Goal: Information Seeking & Learning: Find specific fact

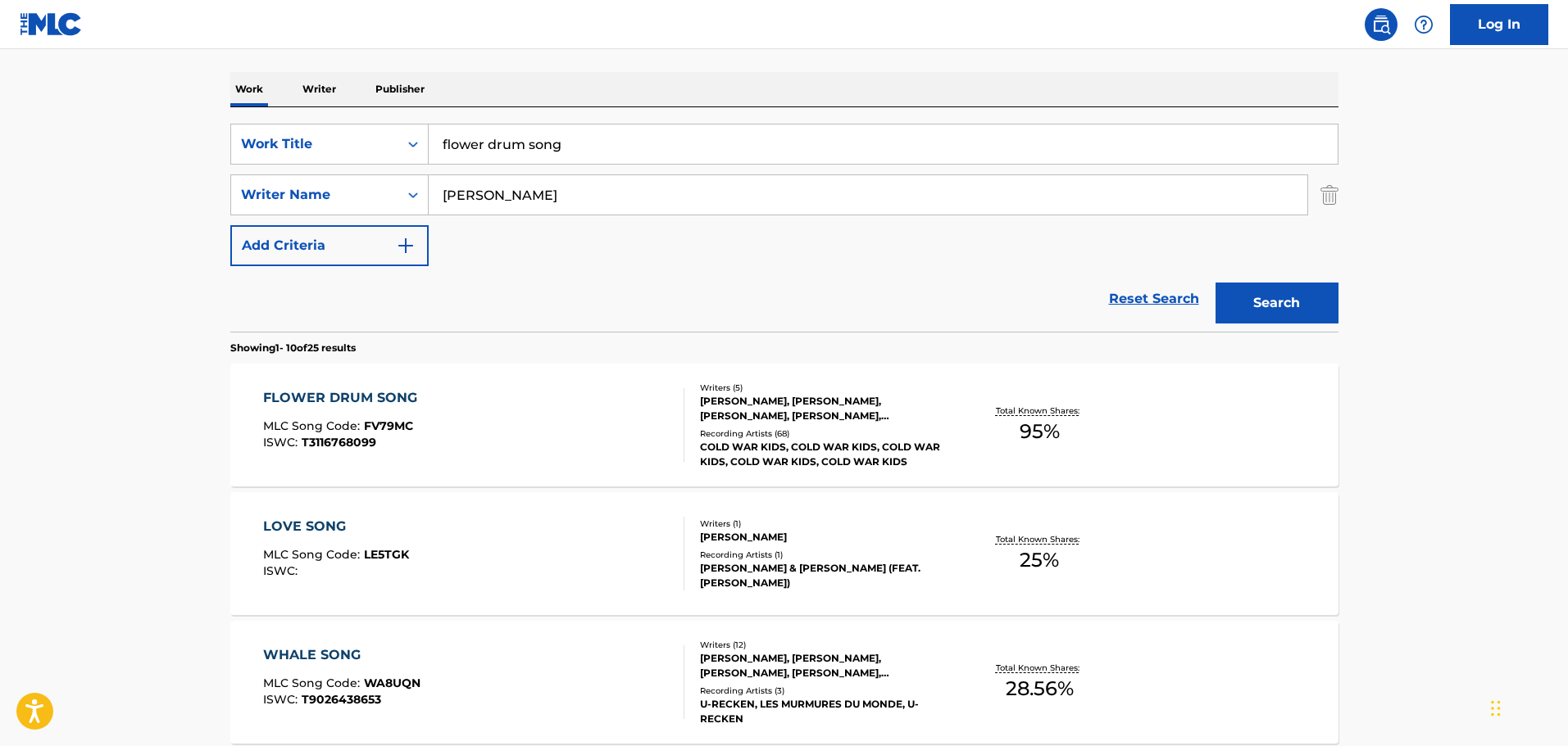
scroll to position [11, 0]
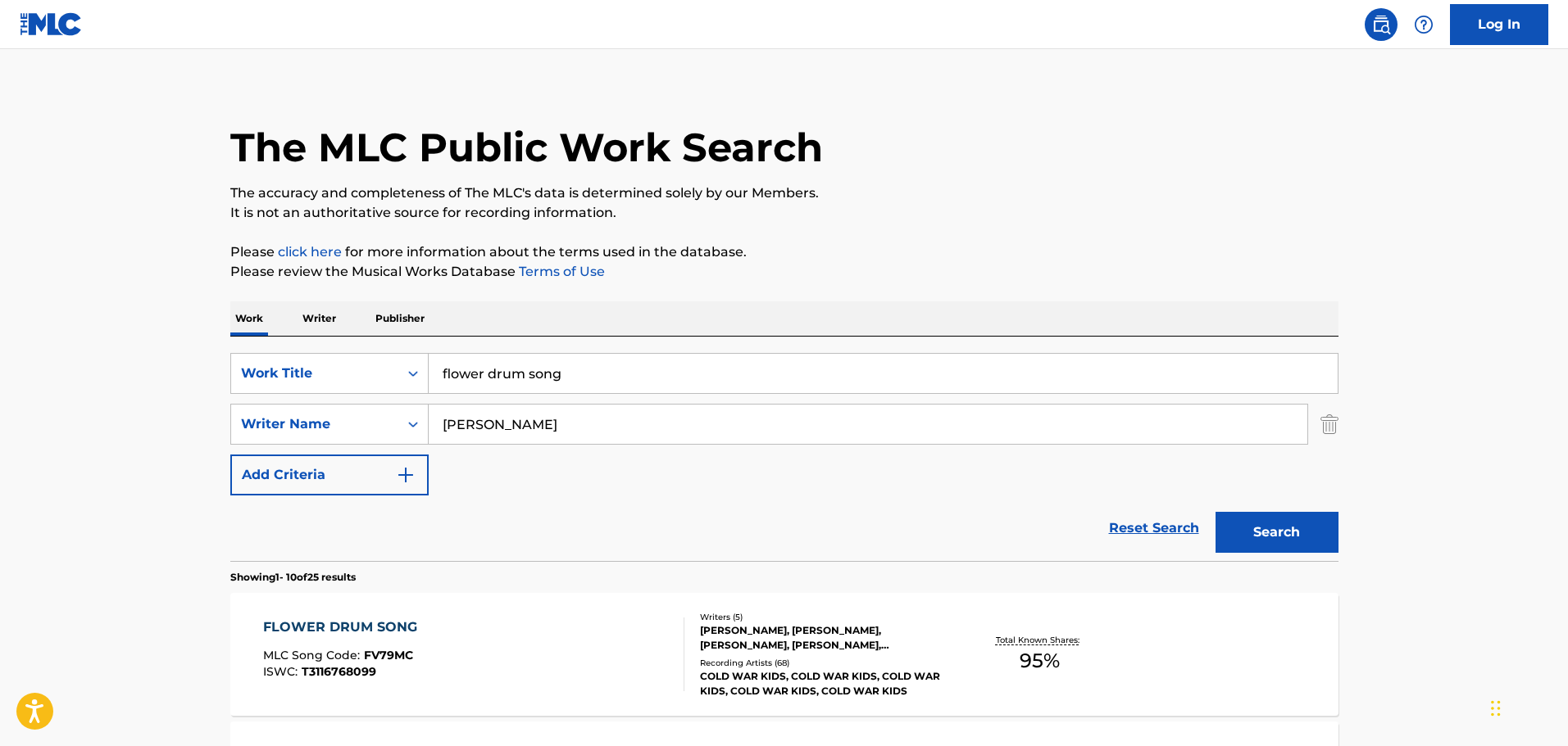
click at [612, 372] on input "flower drum song" at bounding box center [883, 373] width 909 height 39
type input "go quietly"
click at [1216, 512] on button "Search" at bounding box center [1277, 532] width 123 height 41
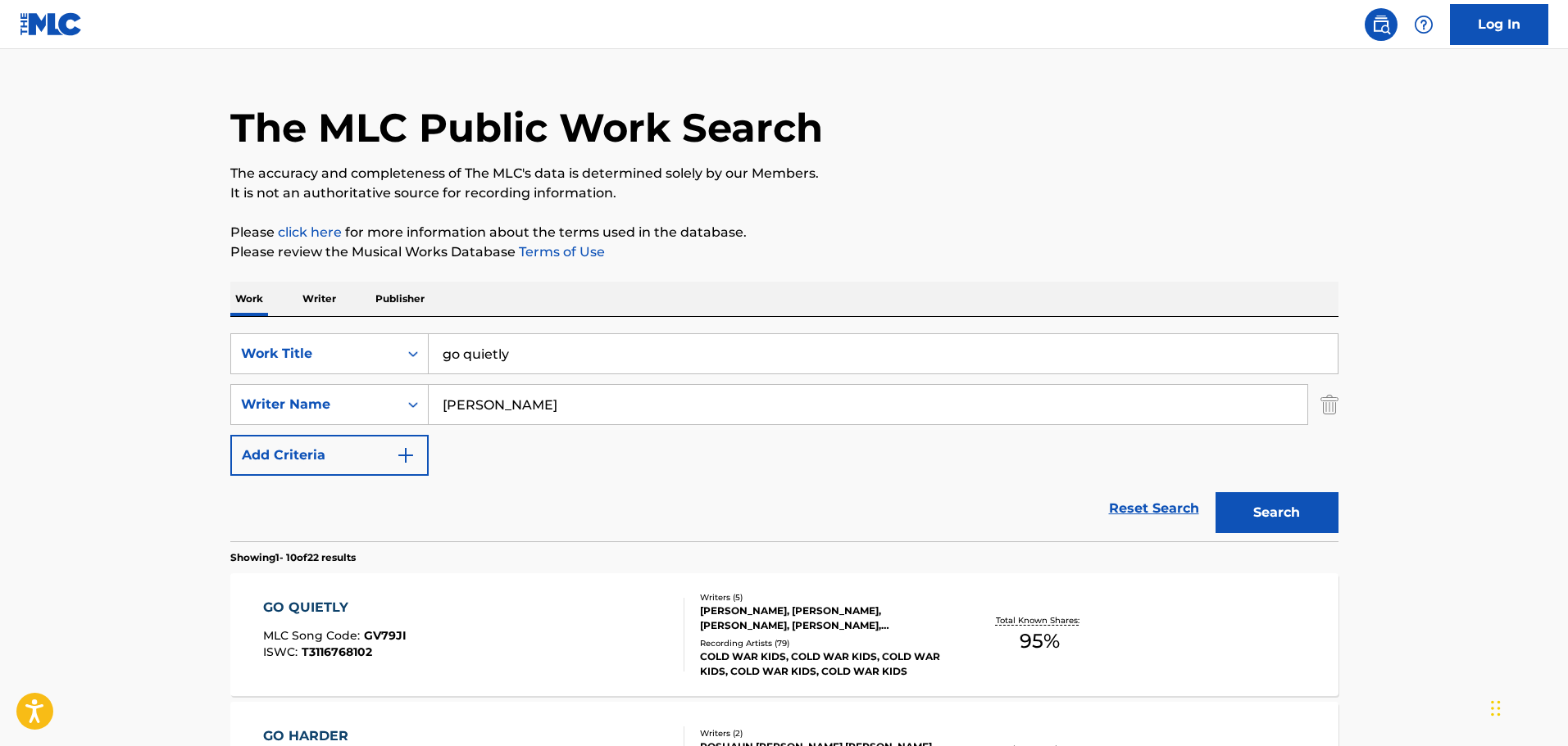
scroll to position [257, 0]
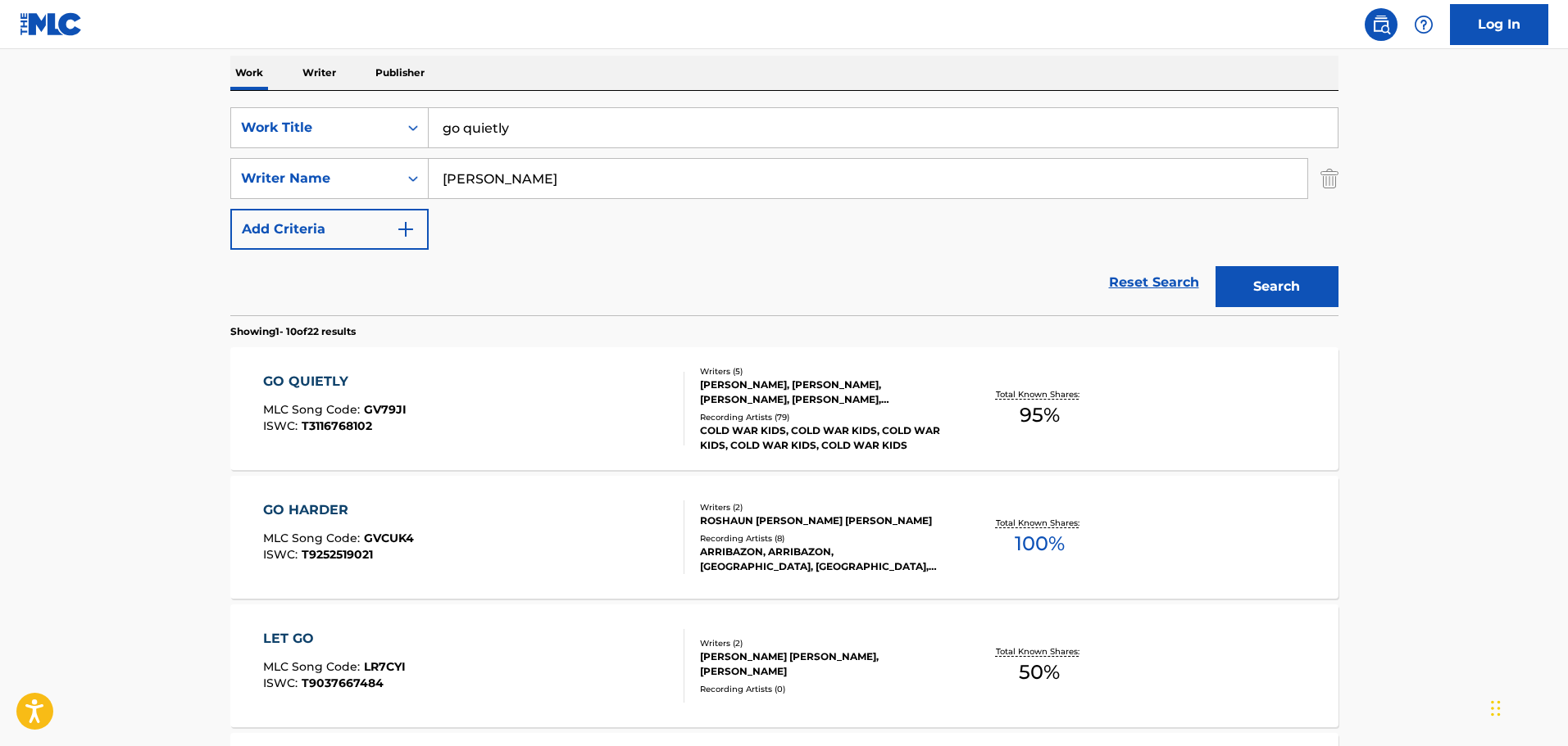
click at [779, 424] on div "COLD WAR KIDS, COLD WAR KIDS, COLD WAR KIDS, COLD WAR KIDS, COLD WAR KIDS" at bounding box center [823, 439] width 247 height 30
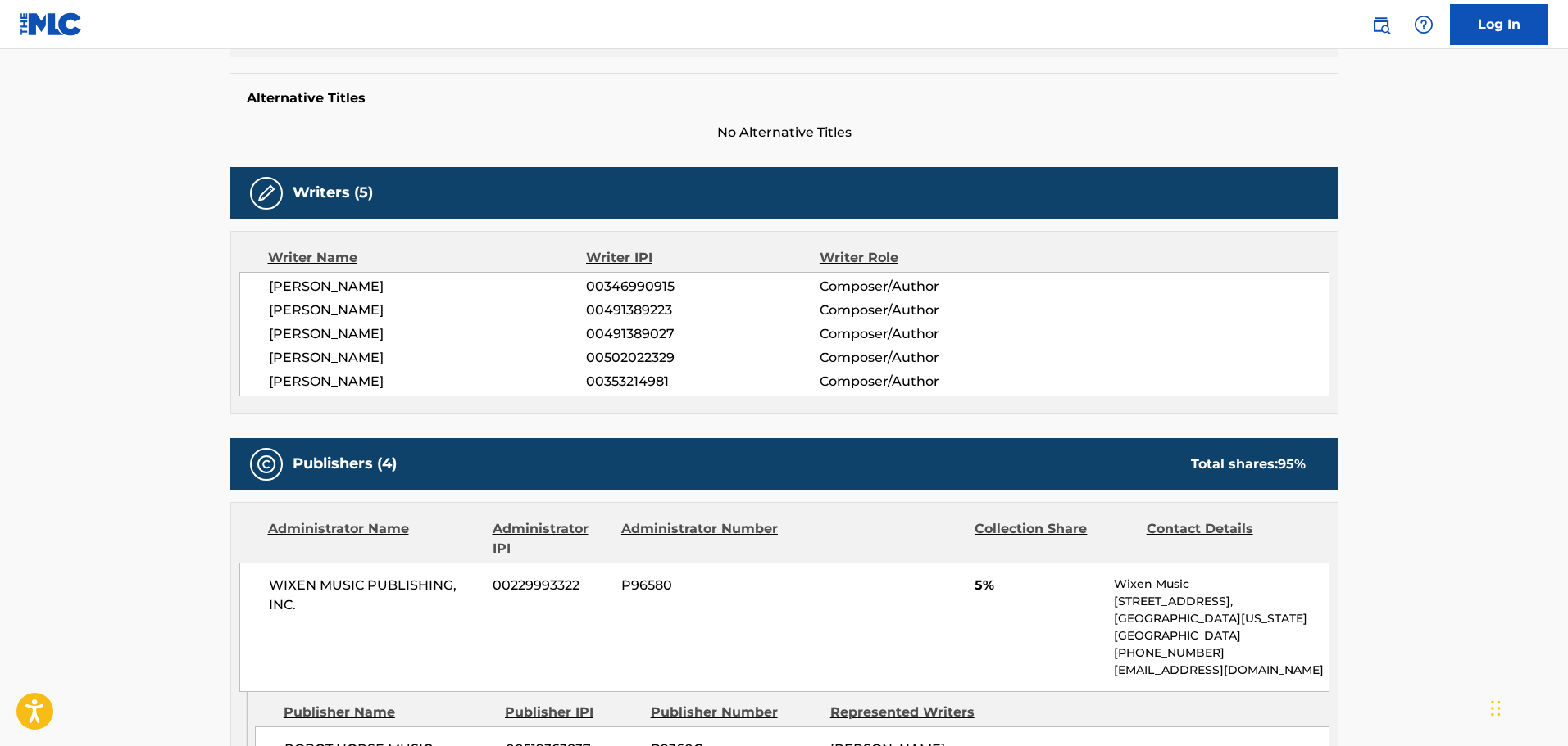
scroll to position [655, 0]
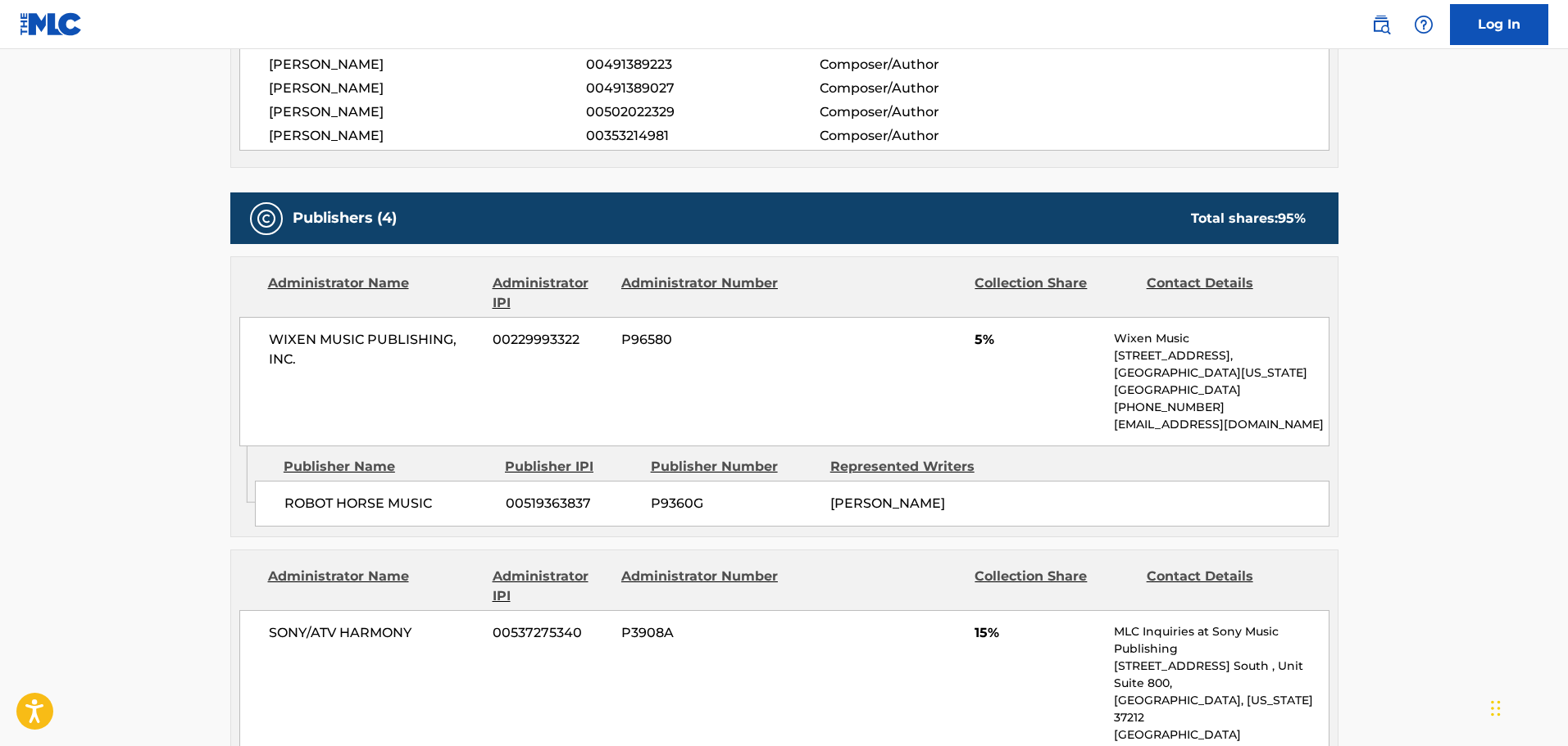
scroll to position [257, 0]
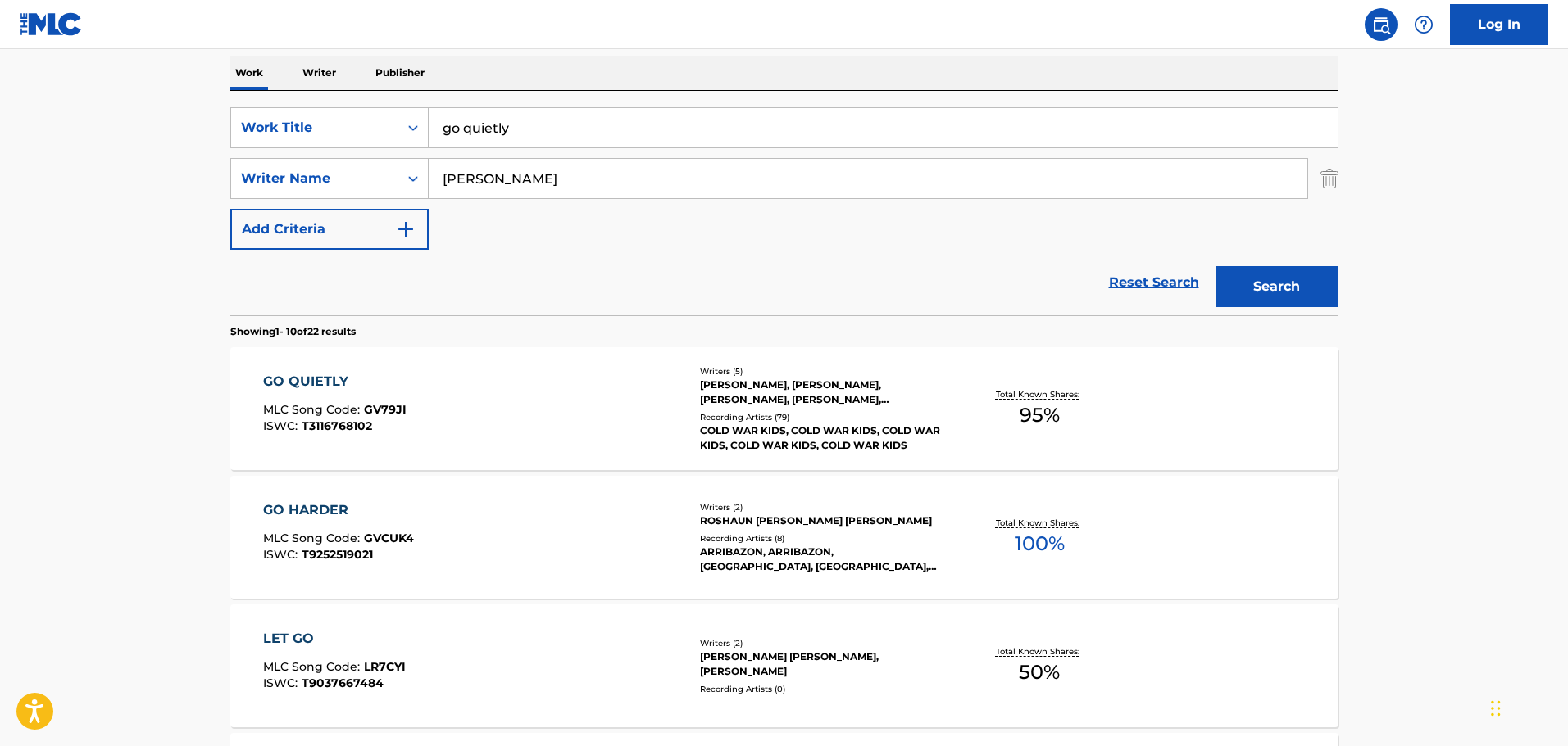
drag, startPoint x: 585, startPoint y: 126, endPoint x: 361, endPoint y: 152, distance: 225.5
click at [361, 152] on div "SearchWithCriteria1b10195a-6804-47fc-a6a8-498286006231 Work Title go quietly Se…" at bounding box center [785, 178] width 1108 height 142
type input "hear my baby call"
click at [1216, 266] on button "Search" at bounding box center [1277, 287] width 123 height 41
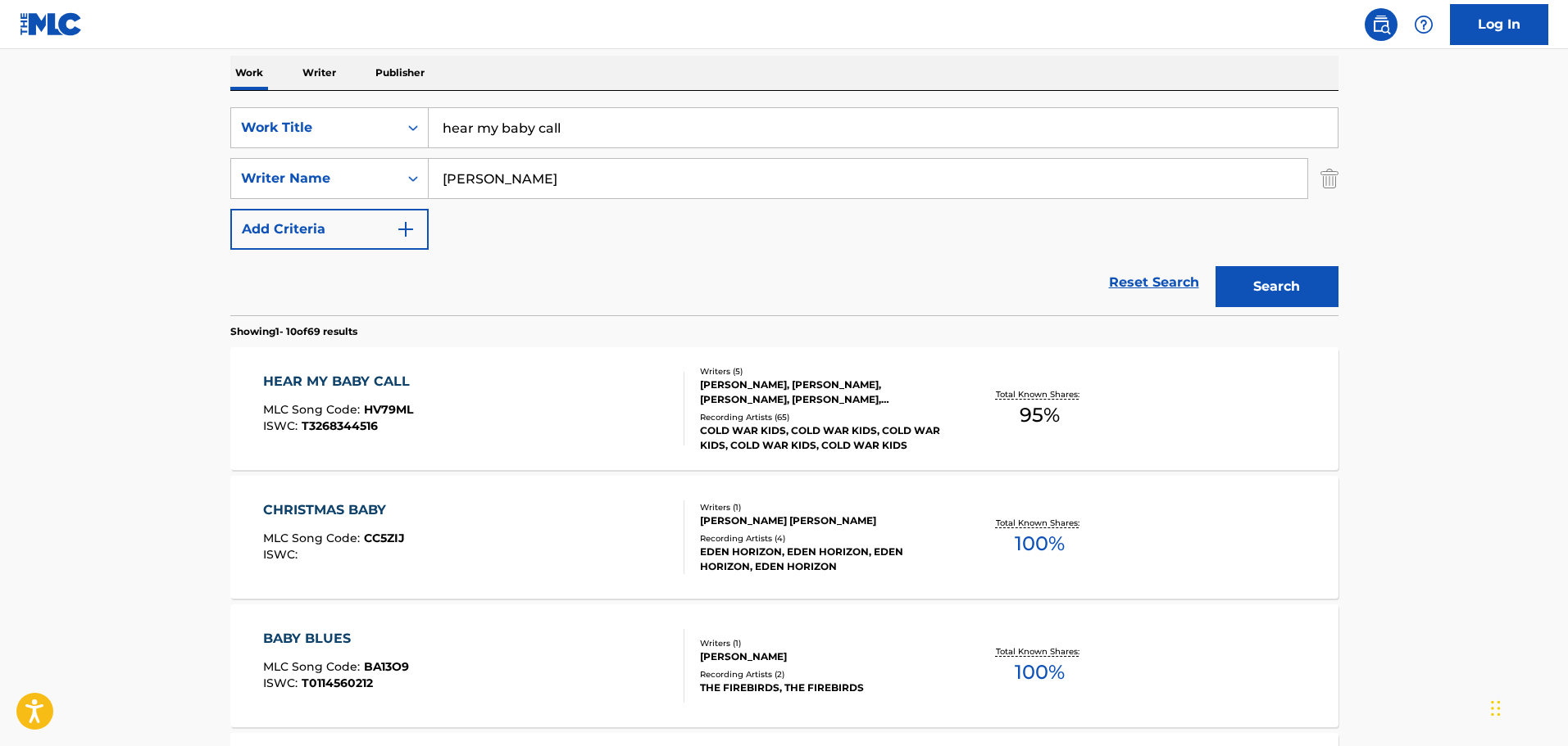
scroll to position [339, 0]
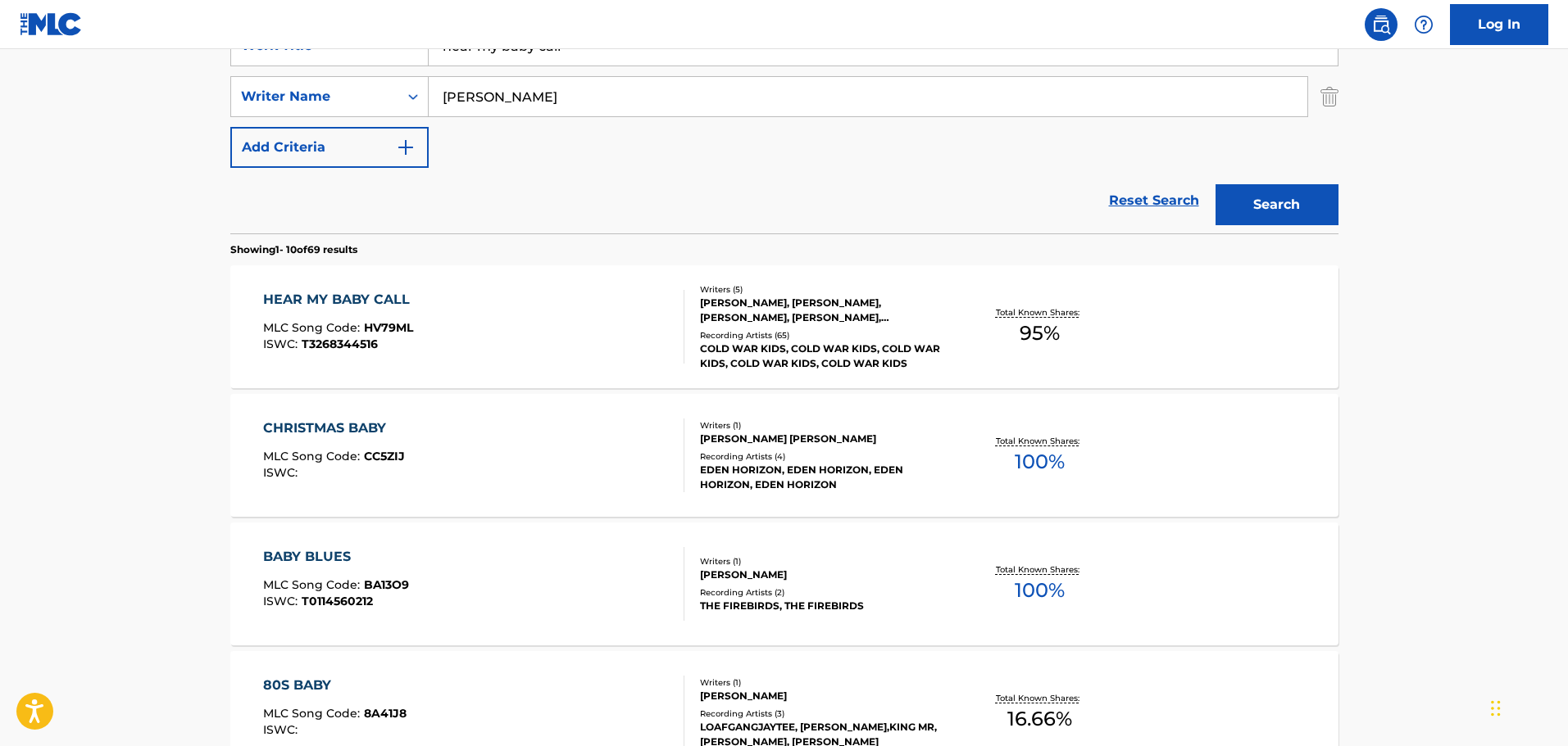
click at [725, 363] on div "COLD WAR KIDS, COLD WAR KIDS, COLD WAR KIDS, COLD WAR KIDS, COLD WAR KIDS" at bounding box center [823, 356] width 247 height 30
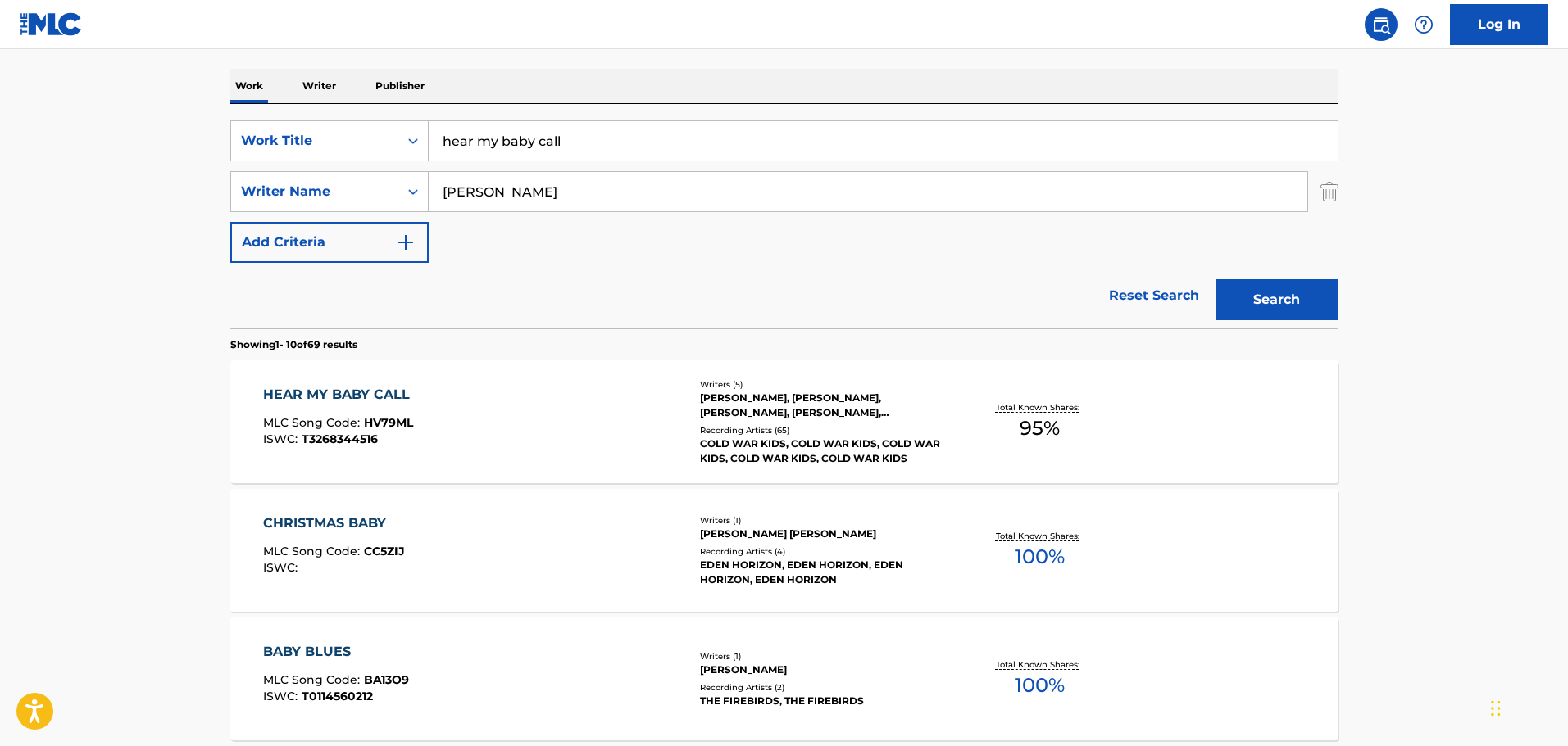
scroll to position [176, 0]
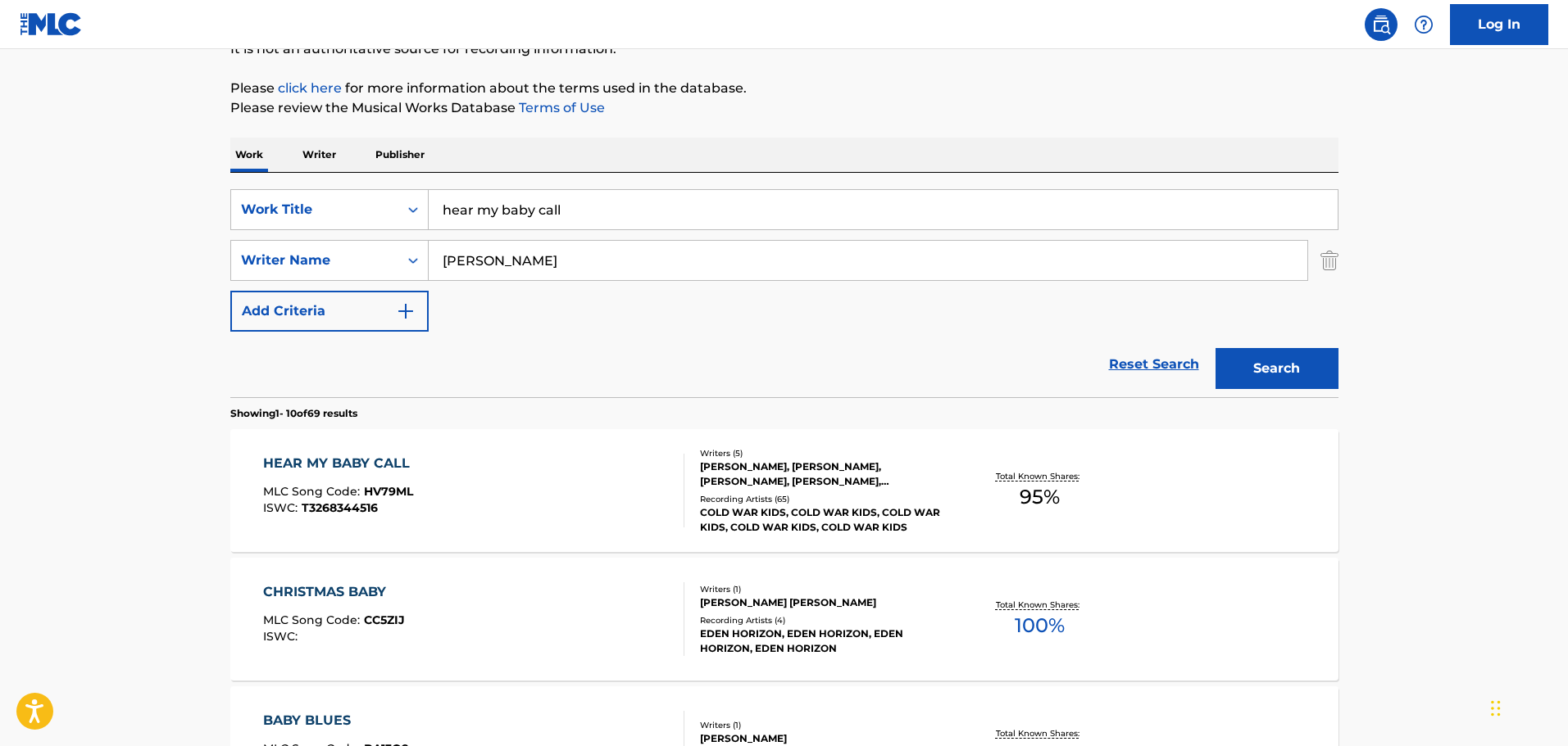
click at [648, 205] on input "hear my baby call" at bounding box center [883, 210] width 909 height 39
type input "hold my home"
click at [1216, 349] on button "Search" at bounding box center [1277, 369] width 123 height 41
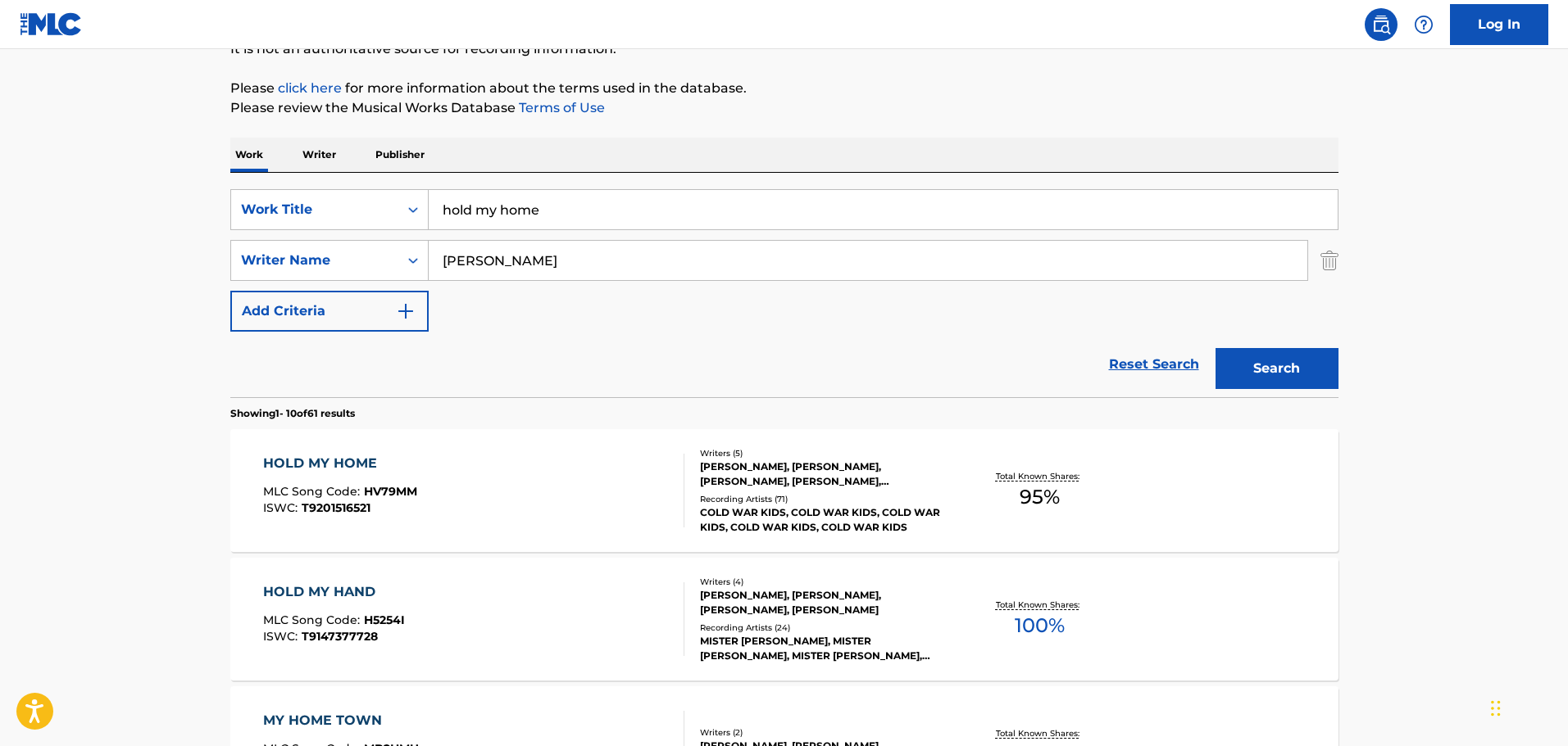
click at [579, 481] on div "HOLD MY HOME MLC Song Code : HV79MM ISWC : T9201516521" at bounding box center [474, 491] width 421 height 73
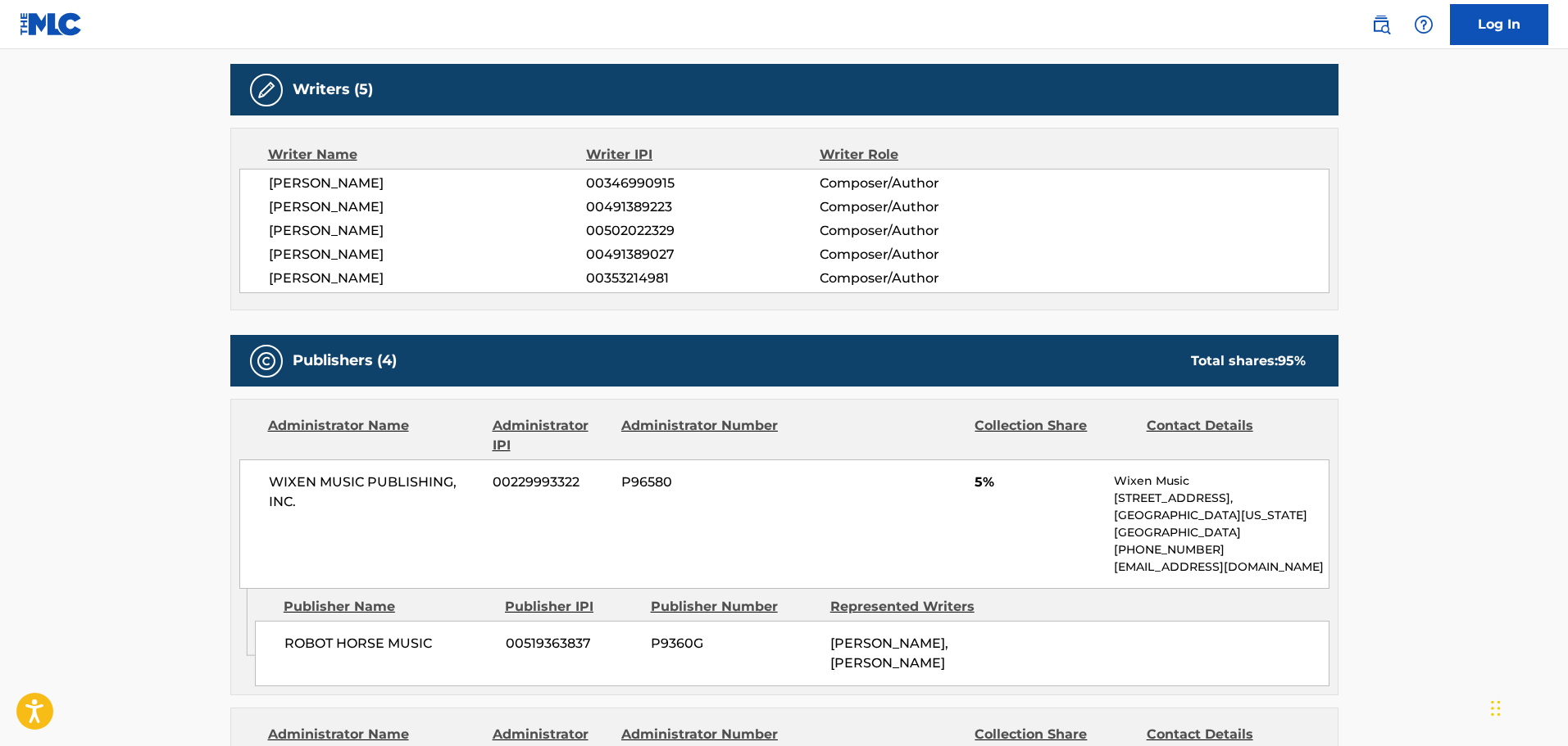
scroll to position [573, 0]
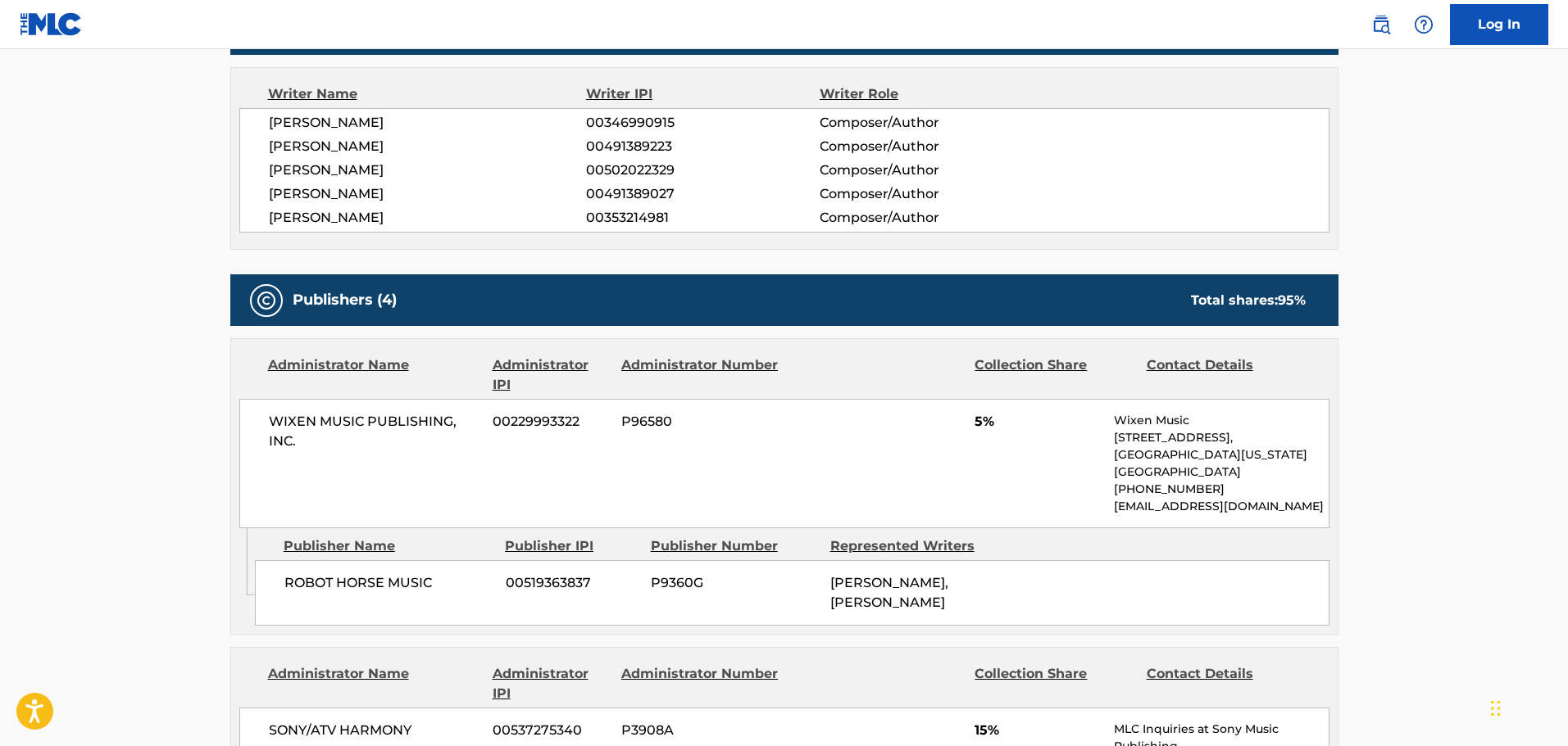
drag, startPoint x: 865, startPoint y: 149, endPoint x: 865, endPoint y: 139, distance: 10.0
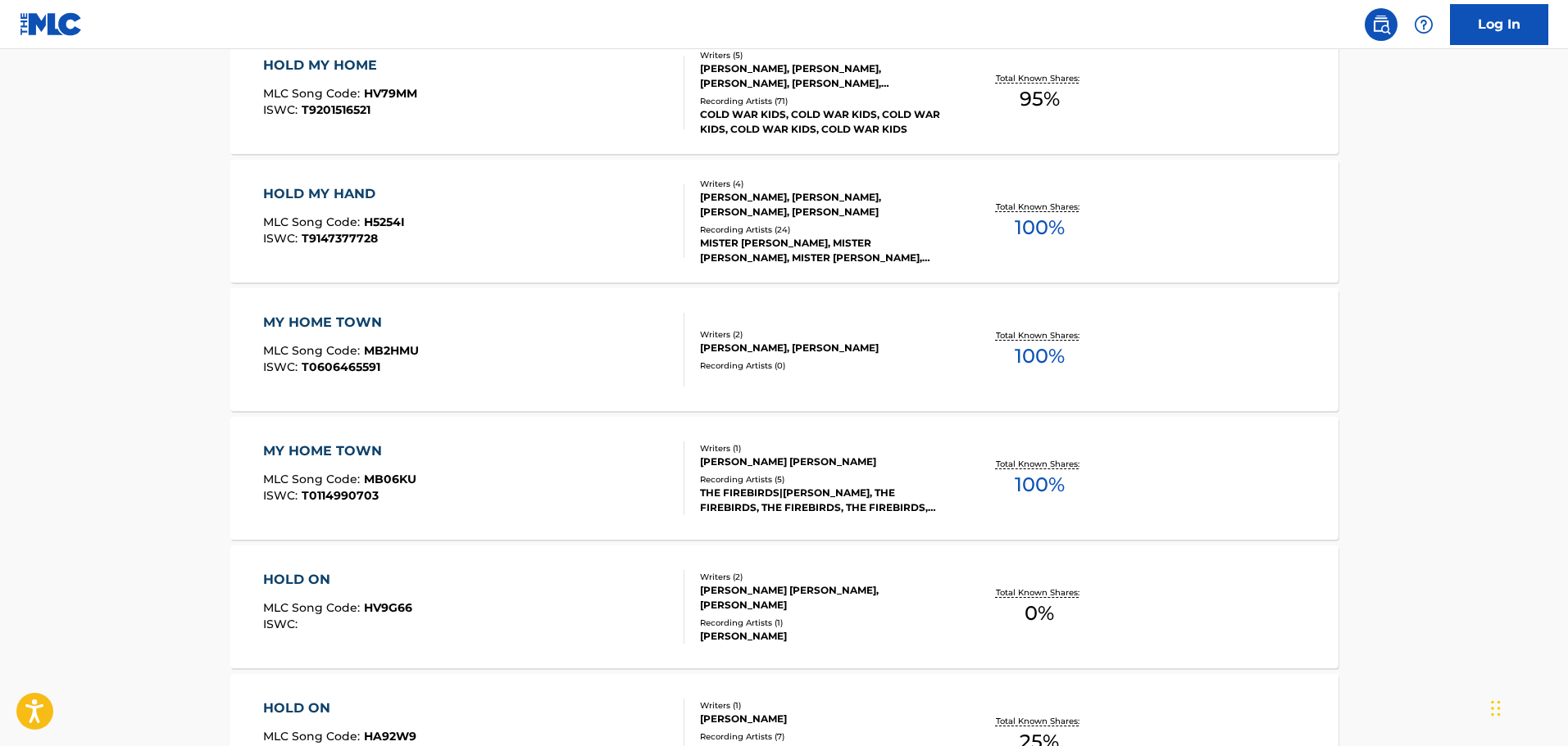
scroll to position [176, 0]
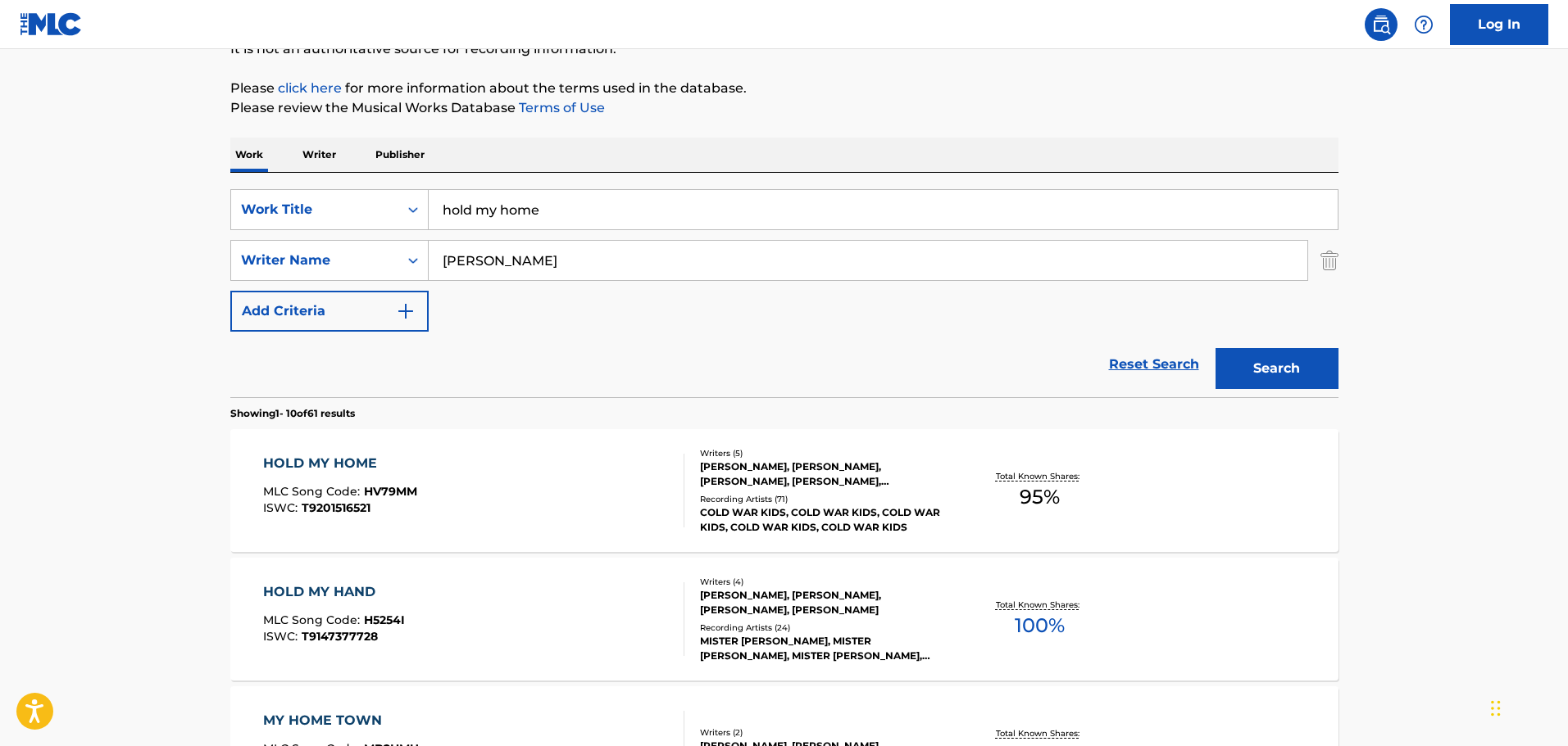
click at [733, 226] on input "hold my home" at bounding box center [883, 210] width 909 height 39
click at [732, 224] on input "hold my home" at bounding box center [883, 210] width 909 height 39
click at [734, 224] on input "hold my home" at bounding box center [883, 210] width 909 height 39
type input "hot coals"
click at [1216, 349] on button "Search" at bounding box center [1277, 369] width 123 height 41
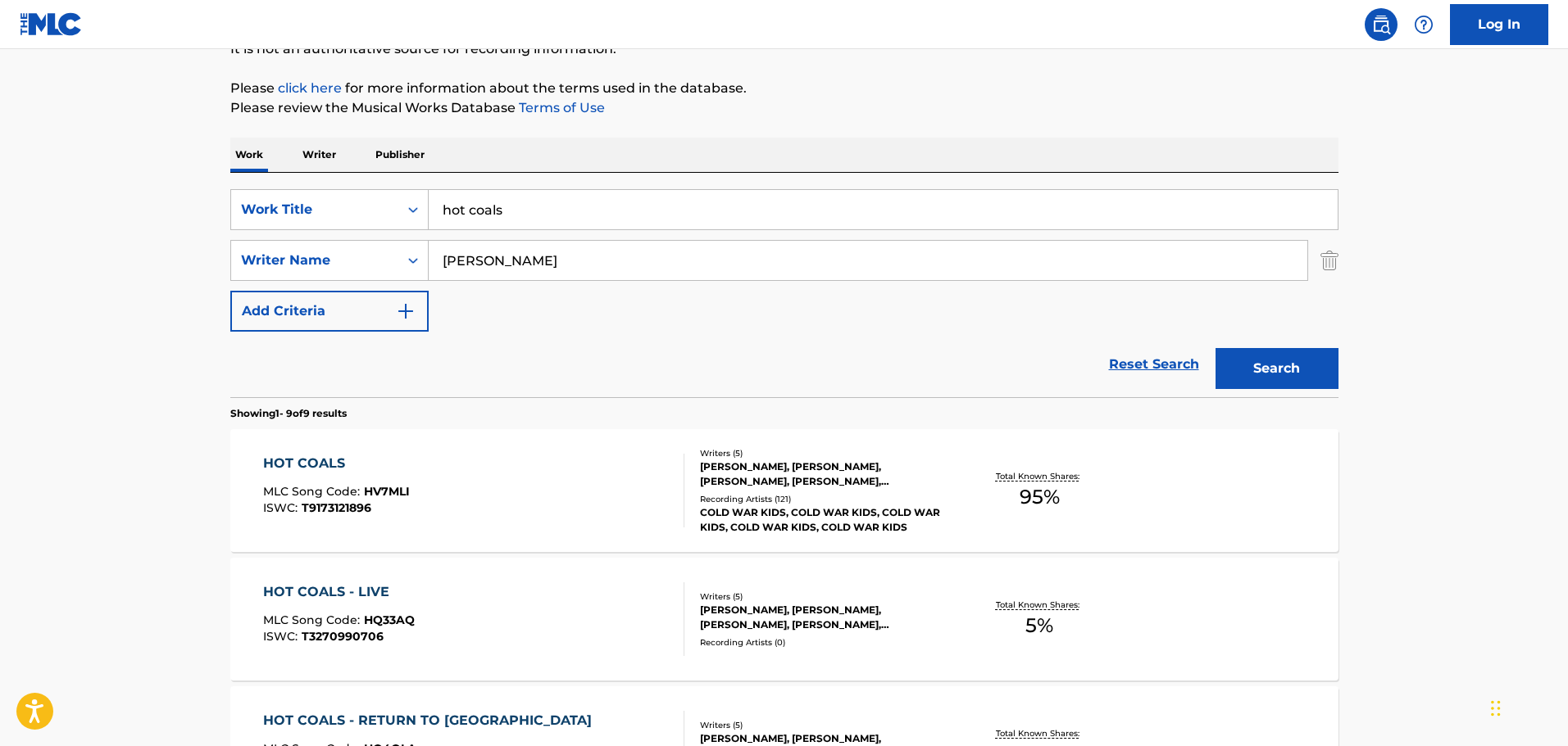
click at [711, 460] on div "[PERSON_NAME], [PERSON_NAME], [PERSON_NAME], [PERSON_NAME], [PERSON_NAME]" at bounding box center [823, 474] width 247 height 30
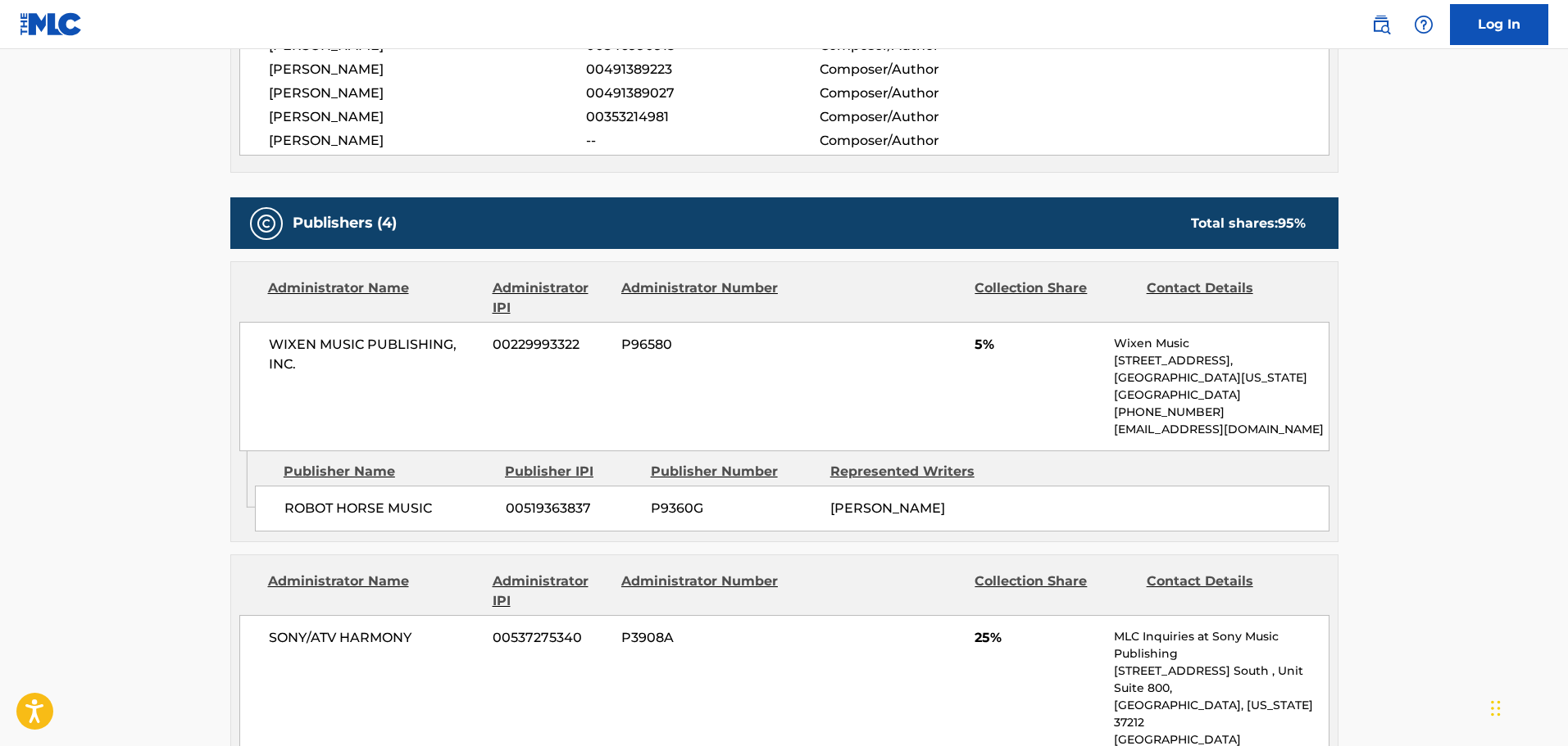
scroll to position [655, 0]
